Goal: Task Accomplishment & Management: Use online tool/utility

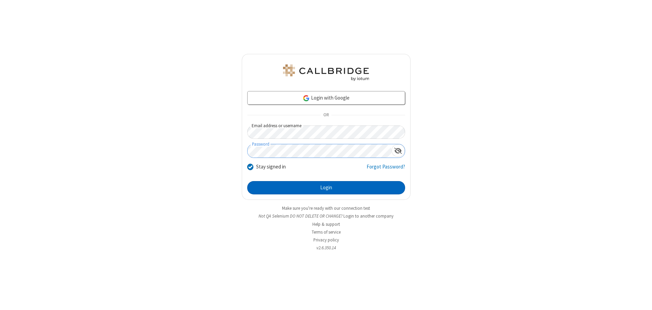
click at [326, 188] on button "Login" at bounding box center [326, 188] width 158 height 14
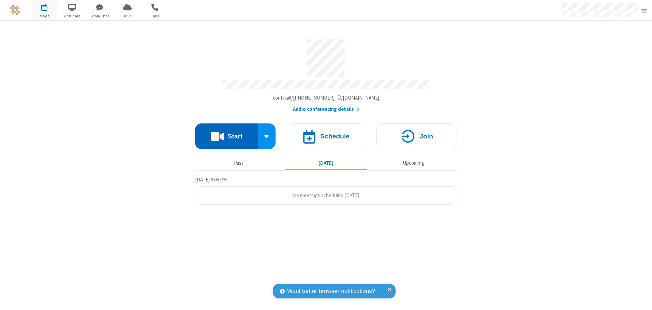
click at [227, 134] on button "Start" at bounding box center [226, 137] width 63 height 26
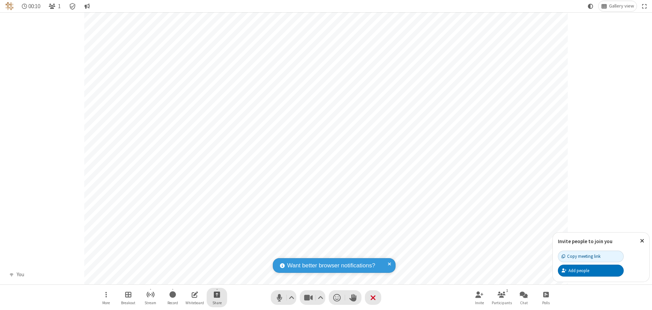
click at [217, 294] on span "Start sharing" at bounding box center [217, 294] width 6 height 9
click at [189, 278] on span "Share my screen" at bounding box center [190, 279] width 8 height 6
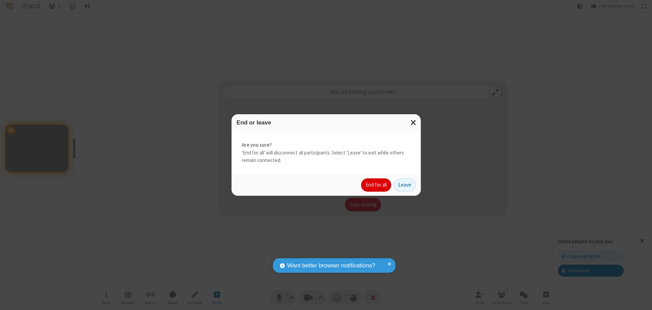
click at [377, 185] on button "End for all" at bounding box center [376, 185] width 30 height 14
